Goal: Task Accomplishment & Management: Manage account settings

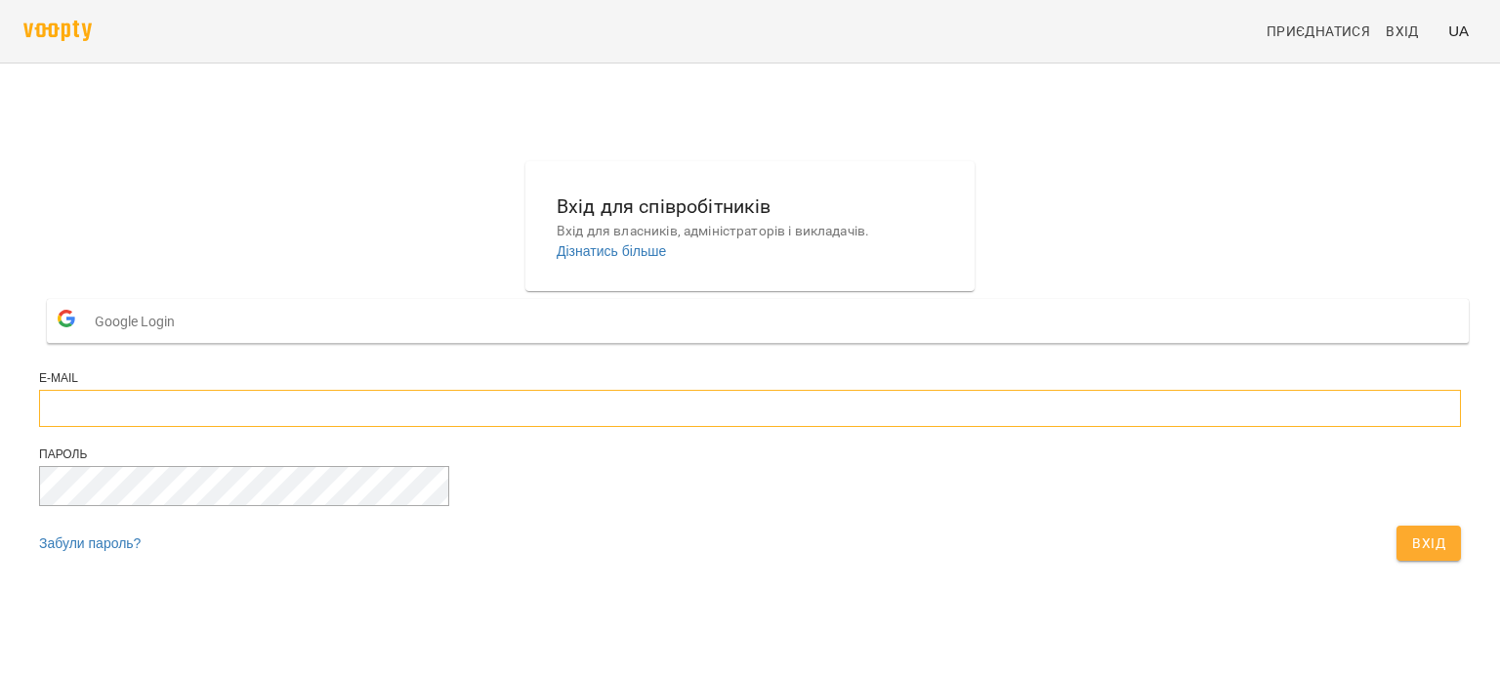
type input "**********"
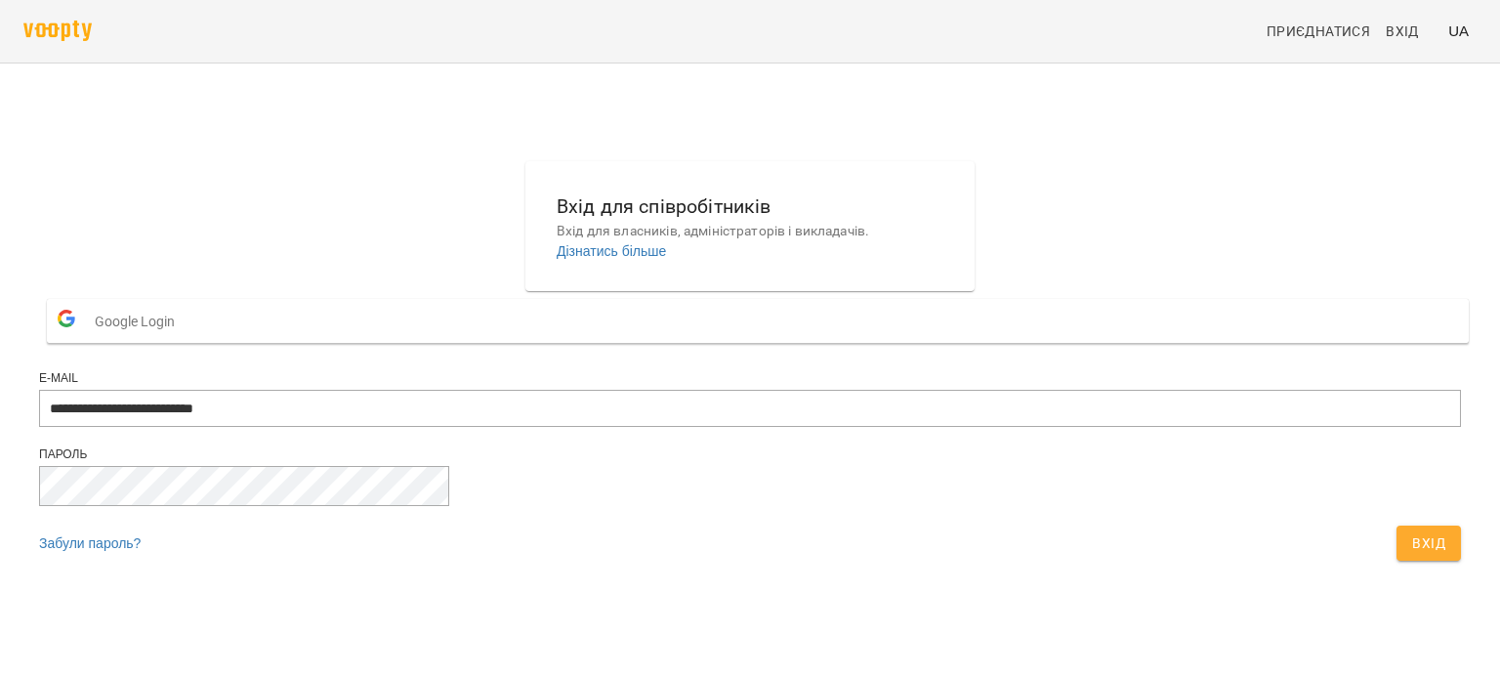
click at [1413, 555] on span "Вхід" at bounding box center [1429, 542] width 33 height 23
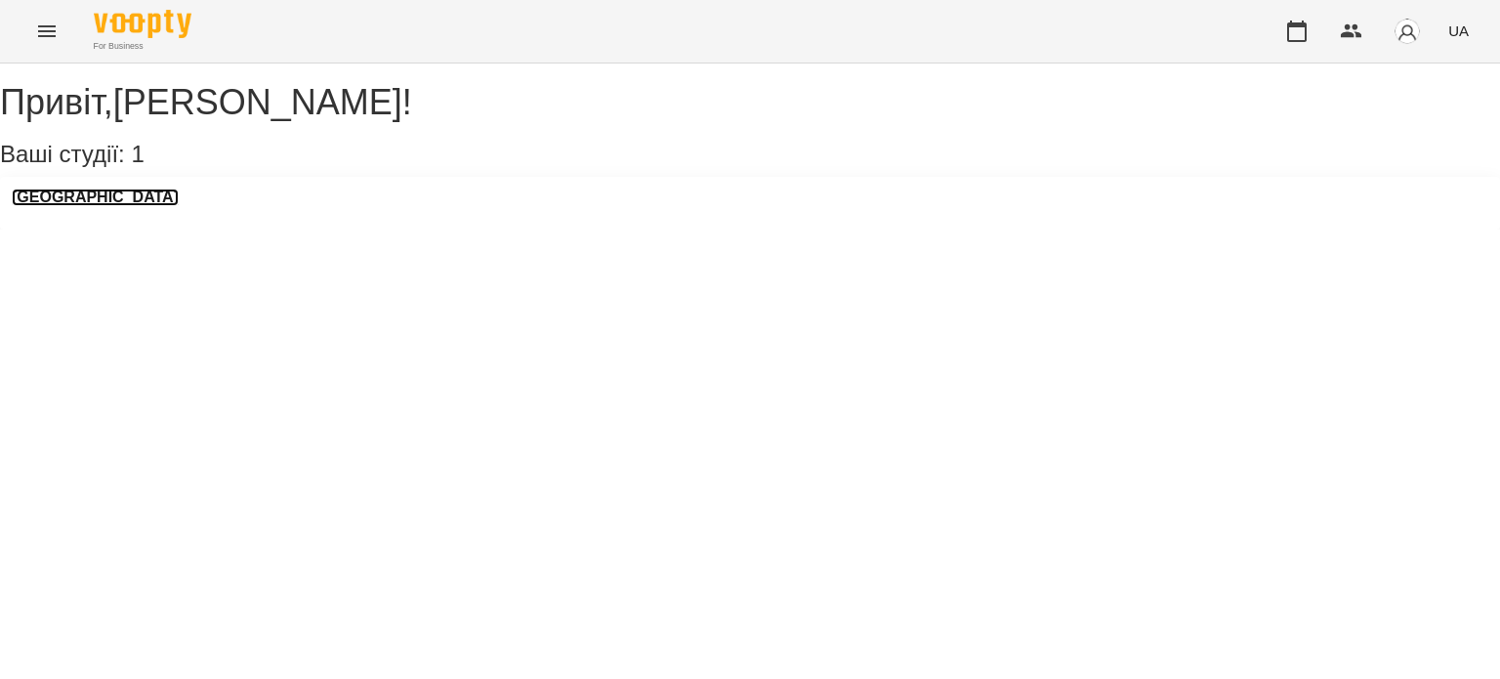
click at [132, 206] on h3 "[GEOGRAPHIC_DATA]" at bounding box center [95, 198] width 167 height 18
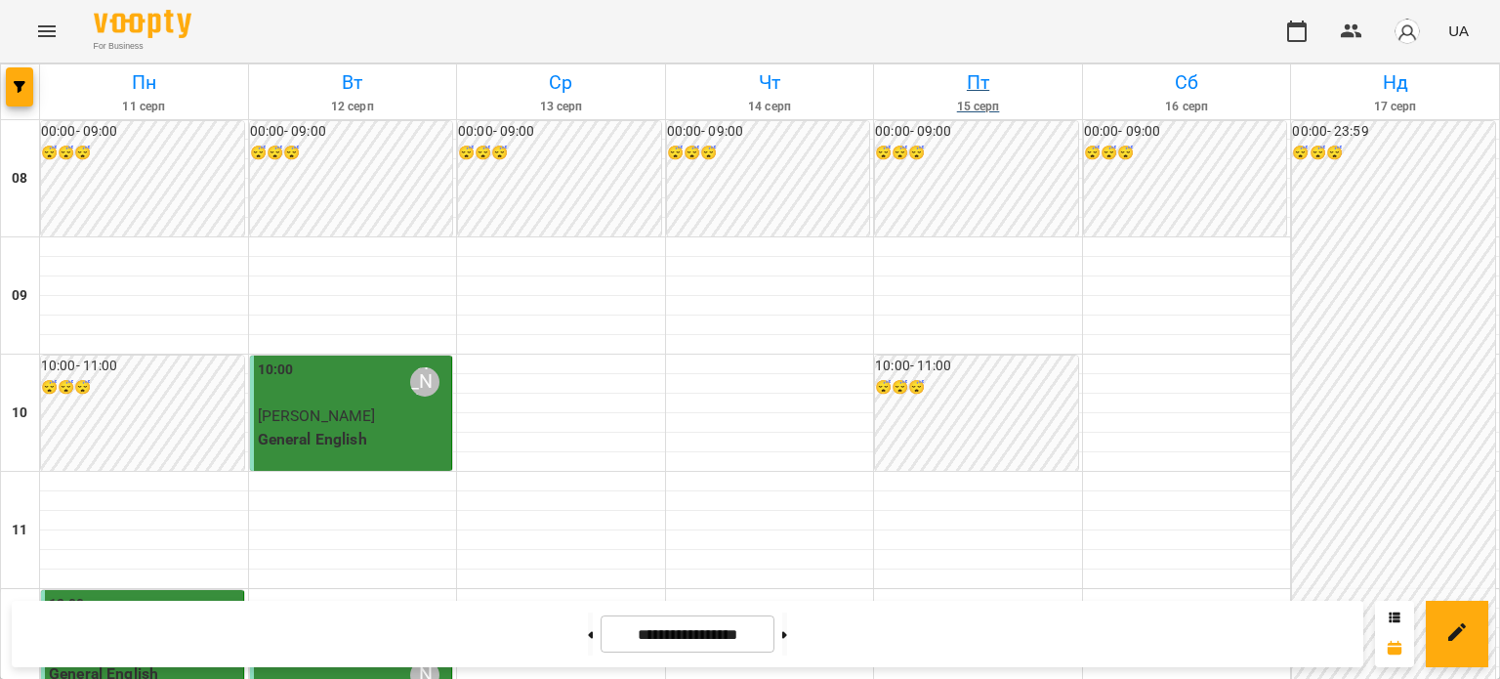
scroll to position [684, 0]
